Goal: Task Accomplishment & Management: Complete application form

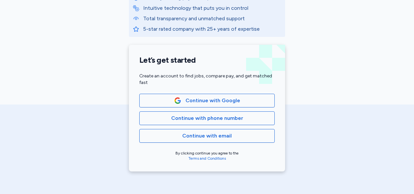
scroll to position [116, 0]
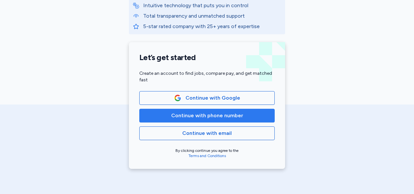
click at [209, 114] on span "Continue with phone number" at bounding box center [207, 115] width 72 height 8
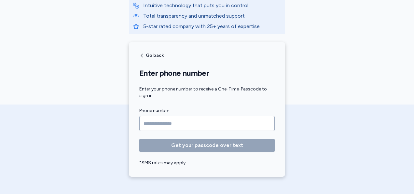
click at [187, 120] on input "Phone number" at bounding box center [207, 123] width 136 height 15
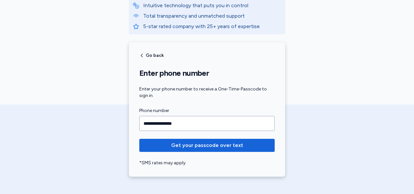
type input "**********"
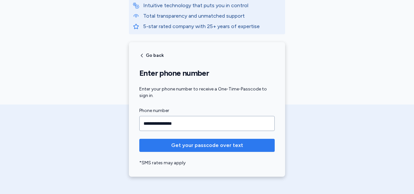
click at [188, 146] on span "Get your passcode over text" at bounding box center [207, 145] width 72 height 8
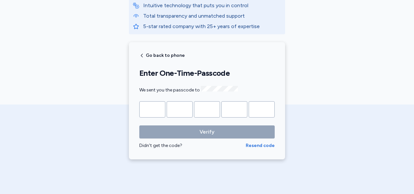
type input "*"
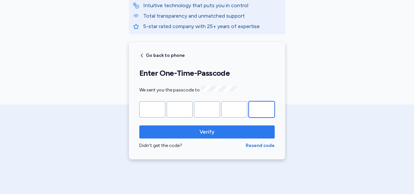
type input "*"
click at [179, 125] on button "Verify" at bounding box center [207, 131] width 136 height 13
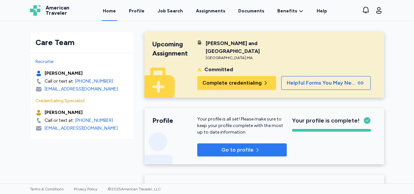
click at [255, 147] on icon "button" at bounding box center [257, 149] width 5 height 5
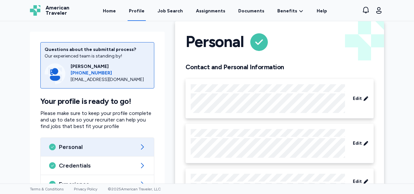
scroll to position [8, 0]
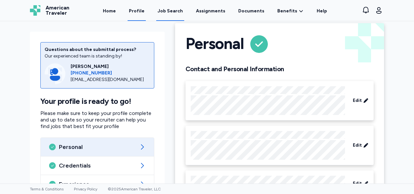
click at [169, 9] on div "Job Search" at bounding box center [170, 11] width 25 height 7
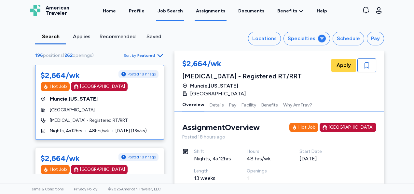
click at [202, 12] on link "Assignments" at bounding box center [211, 11] width 32 height 20
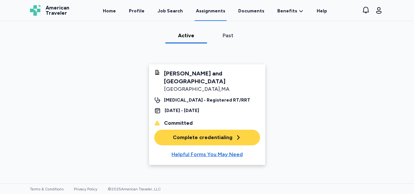
click at [201, 133] on button "Complete credentialing" at bounding box center [207, 137] width 106 height 16
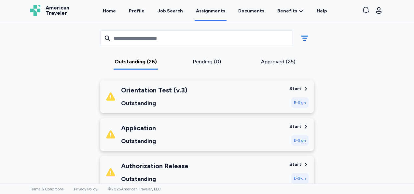
scroll to position [92, 0]
click at [194, 97] on div "Orientation Test (v.3) Outstanding" at bounding box center [195, 96] width 179 height 22
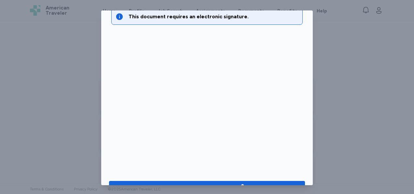
scroll to position [54, 0]
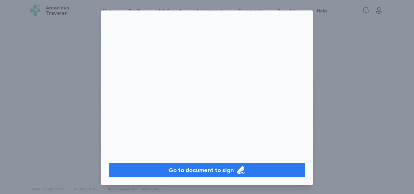
click at [215, 170] on div "Go to document to sign" at bounding box center [201, 169] width 65 height 9
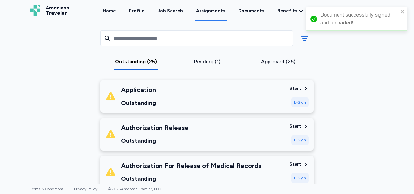
scroll to position [54, 0]
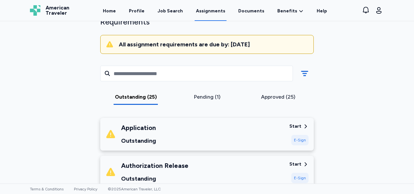
click at [245, 139] on div "Application Outstanding" at bounding box center [195, 134] width 179 height 22
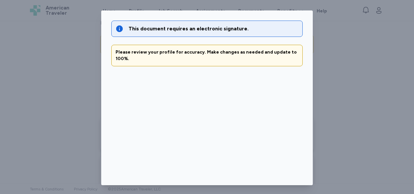
scroll to position [54, 0]
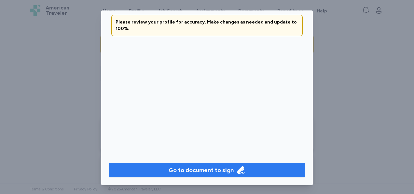
click at [228, 171] on div "Go to document to sign" at bounding box center [207, 169] width 77 height 9
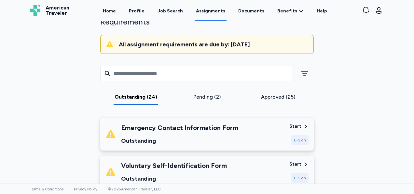
click at [157, 135] on div "Emergency Contact Information Form Outstanding" at bounding box center [179, 134] width 117 height 22
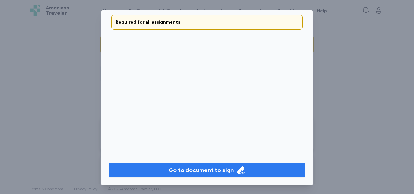
click at [199, 168] on div "Go to document to sign" at bounding box center [201, 169] width 65 height 9
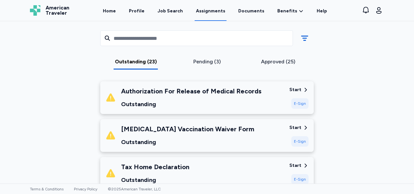
click at [158, 95] on div "Authorization For Release of Medical Records Outstanding" at bounding box center [191, 97] width 140 height 22
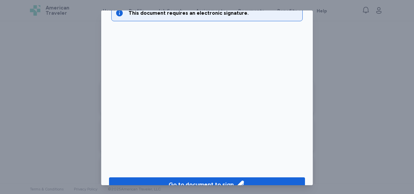
scroll to position [54, 0]
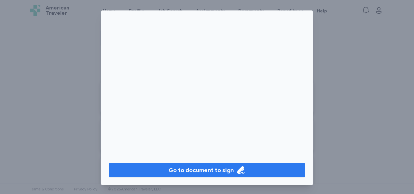
click at [182, 171] on div "Go to document to sign" at bounding box center [201, 169] width 65 height 9
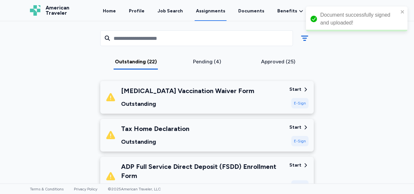
scroll to position [53, 0]
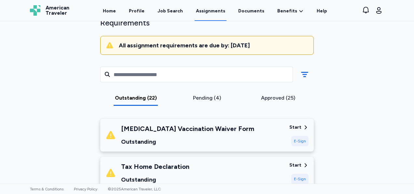
click at [233, 138] on div "[MEDICAL_DATA] Vaccination Waiver Form Outstanding" at bounding box center [195, 135] width 179 height 22
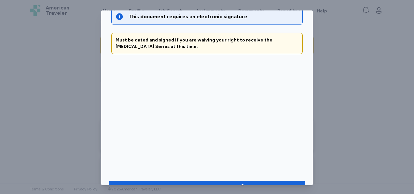
scroll to position [54, 0]
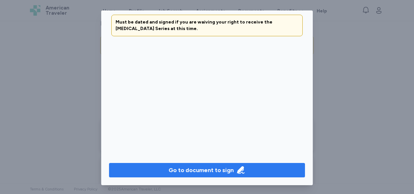
click at [177, 167] on div "Go to document to sign" at bounding box center [201, 169] width 65 height 9
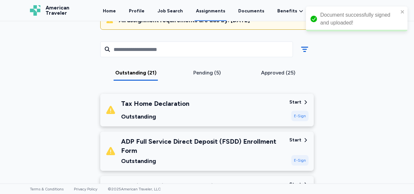
scroll to position [80, 0]
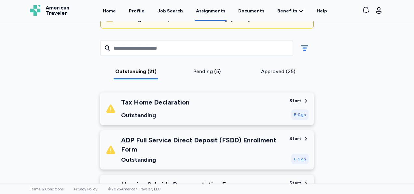
click at [129, 111] on div "Outstanding" at bounding box center [155, 114] width 68 height 9
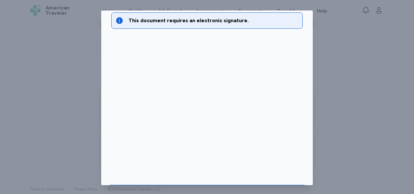
scroll to position [54, 0]
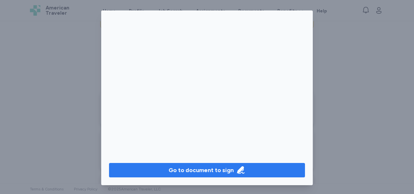
click at [153, 170] on span "Go to document to sign" at bounding box center [207, 169] width 186 height 9
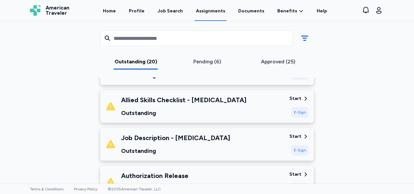
scroll to position [165, 0]
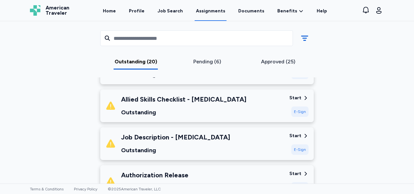
click at [168, 147] on div "Outstanding" at bounding box center [175, 149] width 109 height 9
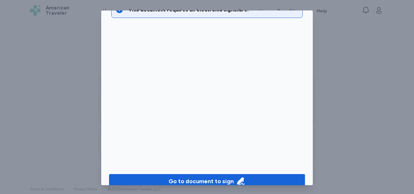
scroll to position [54, 0]
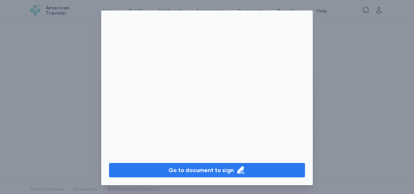
click at [192, 169] on div "Go to document to sign" at bounding box center [201, 169] width 65 height 9
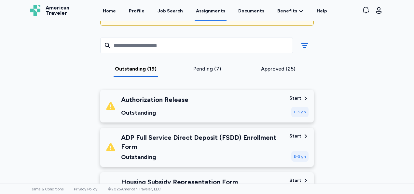
scroll to position [81, 0]
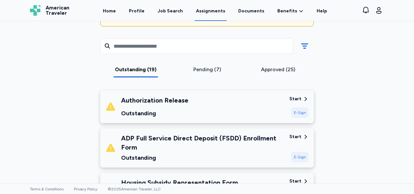
click at [122, 109] on div "Outstanding" at bounding box center [154, 113] width 67 height 9
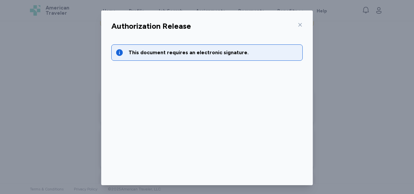
scroll to position [54, 0]
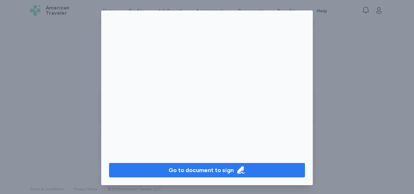
click at [156, 169] on span "Go to document to sign" at bounding box center [207, 169] width 186 height 9
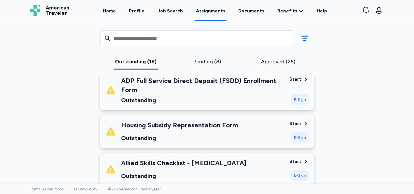
scroll to position [104, 0]
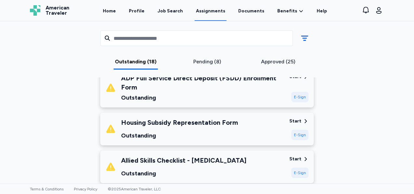
click at [127, 131] on div "Outstanding" at bounding box center [179, 135] width 117 height 9
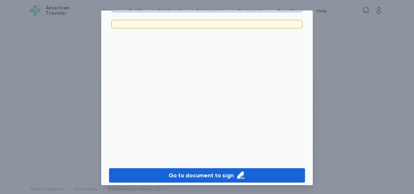
scroll to position [54, 0]
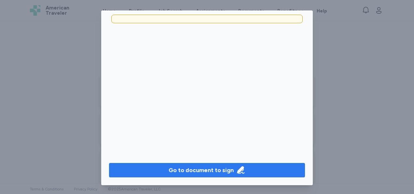
click at [148, 168] on span "Go to document to sign" at bounding box center [207, 169] width 186 height 9
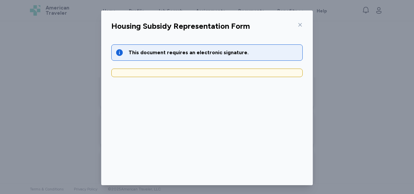
click at [298, 22] on icon at bounding box center [300, 24] width 5 height 5
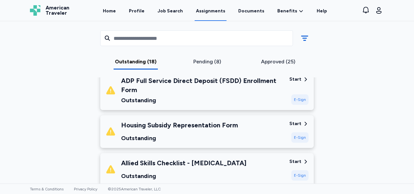
scroll to position [101, 0]
click at [276, 140] on div "Housing Subsidy Representation Form Outstanding" at bounding box center [195, 131] width 179 height 22
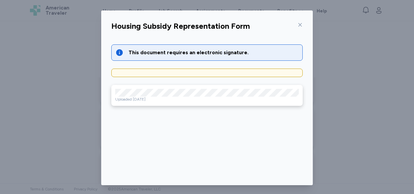
click at [298, 23] on icon at bounding box center [300, 24] width 5 height 5
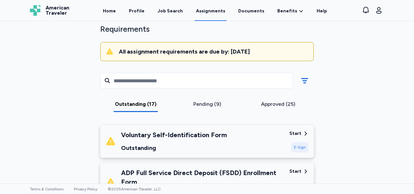
scroll to position [49, 0]
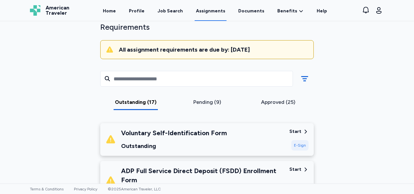
click at [239, 143] on div "Voluntary Self-Identification Form Outstanding" at bounding box center [195, 139] width 179 height 22
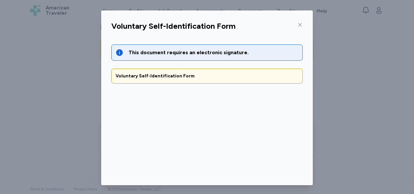
scroll to position [54, 0]
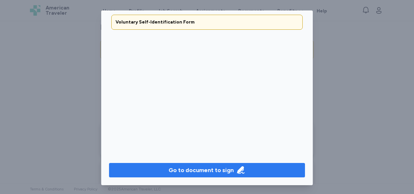
click at [237, 172] on icon "button" at bounding box center [241, 169] width 9 height 9
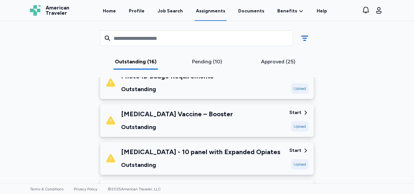
scroll to position [416, 0]
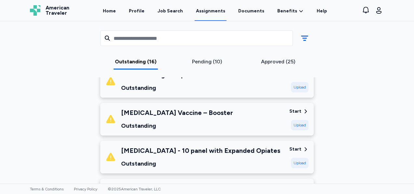
click at [237, 127] on div "[MEDICAL_DATA] Vaccine – Booster Outstanding" at bounding box center [195, 119] width 179 height 22
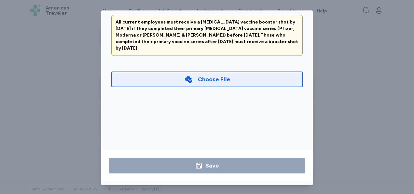
scroll to position [0, 0]
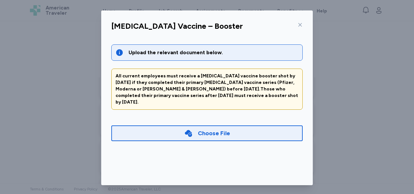
click at [299, 24] on icon at bounding box center [301, 25] width 4 height 4
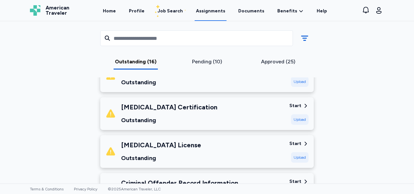
scroll to position [537, 0]
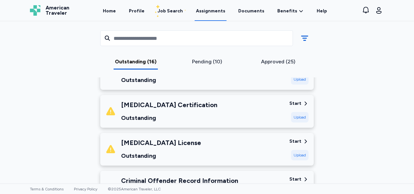
click at [265, 113] on div "[MEDICAL_DATA] Certification Outstanding" at bounding box center [195, 111] width 179 height 22
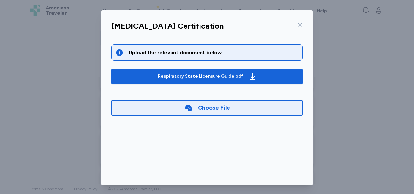
click at [298, 22] on icon at bounding box center [300, 24] width 5 height 5
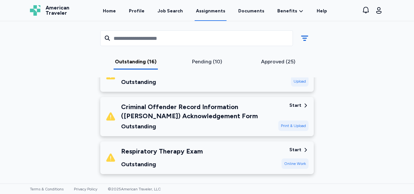
scroll to position [611, 0]
click at [118, 121] on div "Criminal Offender Record Information ([PERSON_NAME]) Acknowledgement Form Outst…" at bounding box center [190, 116] width 168 height 29
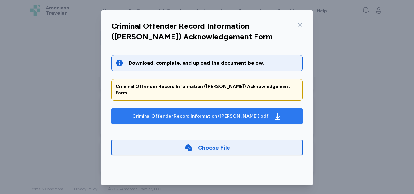
click at [126, 116] on button "Criminal Offender Record Information ([PERSON_NAME]).pdf" at bounding box center [207, 116] width 192 height 16
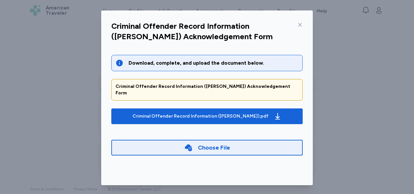
click at [298, 24] on icon at bounding box center [300, 24] width 5 height 5
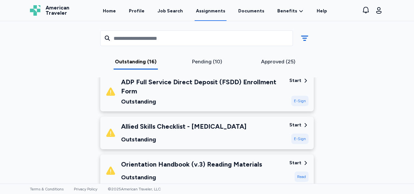
scroll to position [100, 0]
click at [252, 95] on div "ADP Full Service Direct Deposit (FSDD) Enrollment Form Outstanding" at bounding box center [202, 91] width 163 height 29
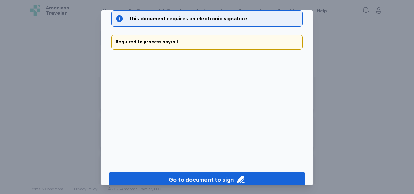
scroll to position [54, 0]
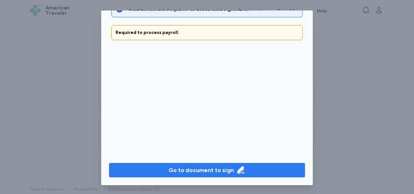
click at [239, 168] on icon "button" at bounding box center [241, 169] width 9 height 9
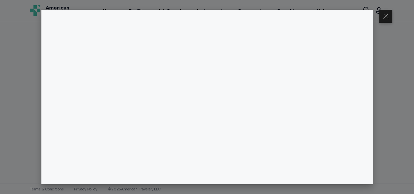
click at [0, 67] on div at bounding box center [207, 97] width 414 height 194
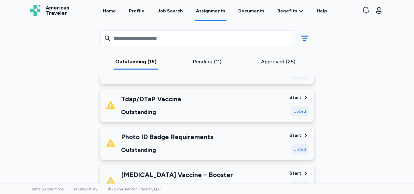
scroll to position [307, 0]
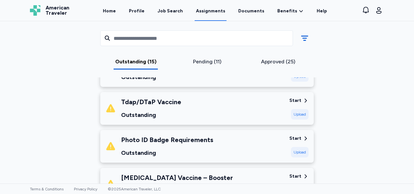
click at [234, 141] on div "Photo ID Badge Requirements Outstanding" at bounding box center [195, 146] width 179 height 22
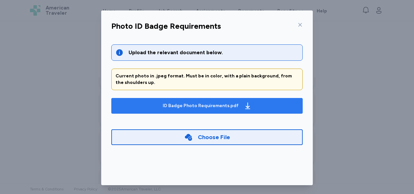
click at [257, 104] on span "ID Badge Photo Requirements.pdf" at bounding box center [207, 105] width 181 height 10
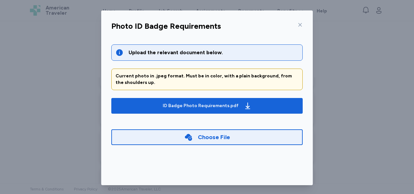
click at [300, 23] on div "Photo ID Badge Requirements" at bounding box center [207, 28] width 202 height 17
click at [298, 23] on icon at bounding box center [300, 24] width 5 height 5
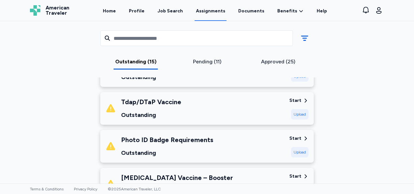
click at [254, 101] on div "Tdap/DTaP Vaccine Outstanding" at bounding box center [195, 108] width 179 height 22
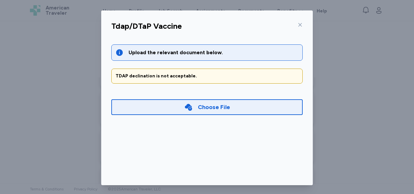
click at [298, 25] on icon at bounding box center [300, 24] width 5 height 5
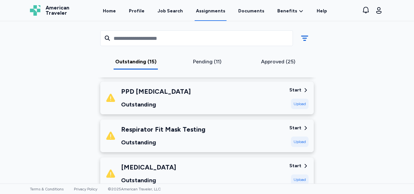
scroll to position [198, 0]
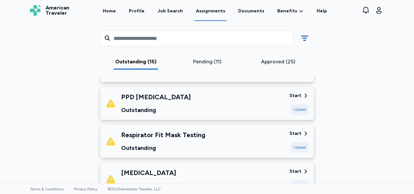
click at [230, 132] on div "Respirator Fit Mask Testing Outstanding" at bounding box center [195, 141] width 179 height 22
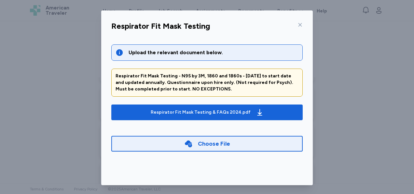
click at [297, 22] on div at bounding box center [299, 25] width 8 height 10
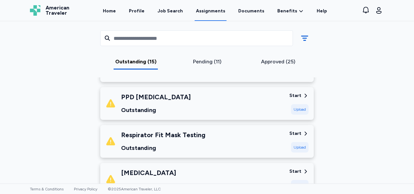
scroll to position [56, 0]
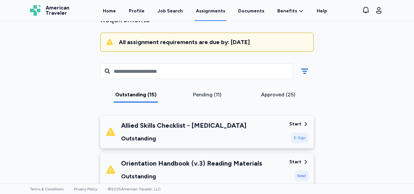
click at [216, 145] on div "Allied Skills Checklist - [MEDICAL_DATA] Outstanding Start E-Sign" at bounding box center [207, 131] width 214 height 33
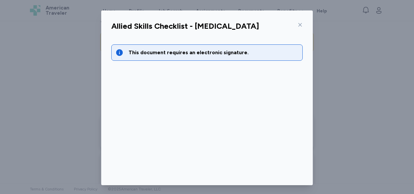
click at [299, 24] on icon at bounding box center [301, 25] width 4 height 4
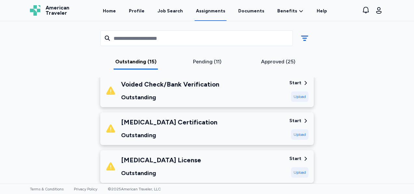
scroll to position [476, 0]
